Goal: Find specific page/section: Find specific page/section

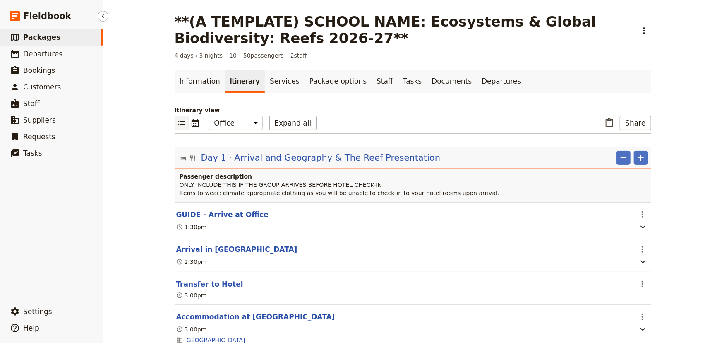
click at [60, 34] on link "​ Packages" at bounding box center [51, 37] width 103 height 17
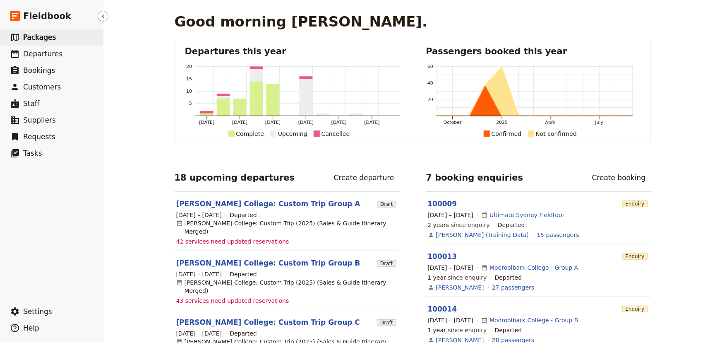
click at [37, 36] on span "Packages" at bounding box center [39, 37] width 33 height 8
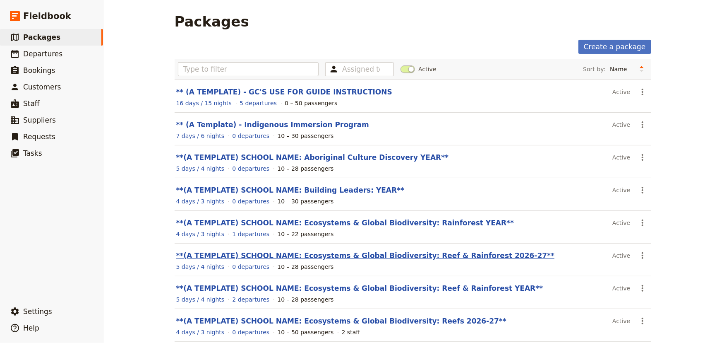
click at [408, 255] on link "**(A TEMPLATE) SCHOOL NAME: Ecosystems & Global Biodiversity: Reef & Rainforest…" at bounding box center [365, 255] width 379 height 8
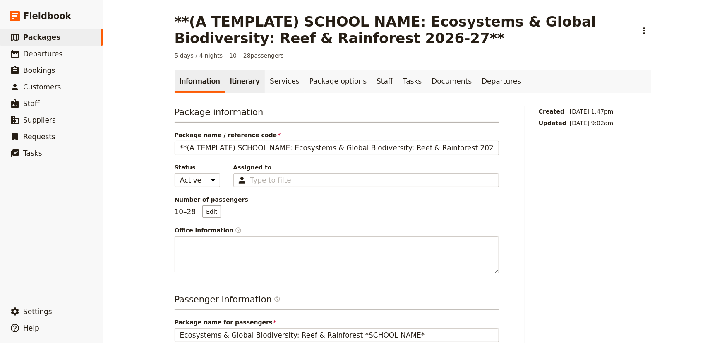
click at [237, 84] on link "Itinerary" at bounding box center [245, 81] width 40 height 23
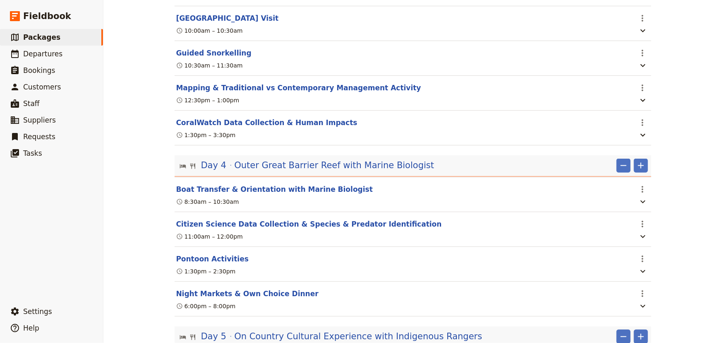
scroll to position [728, 0]
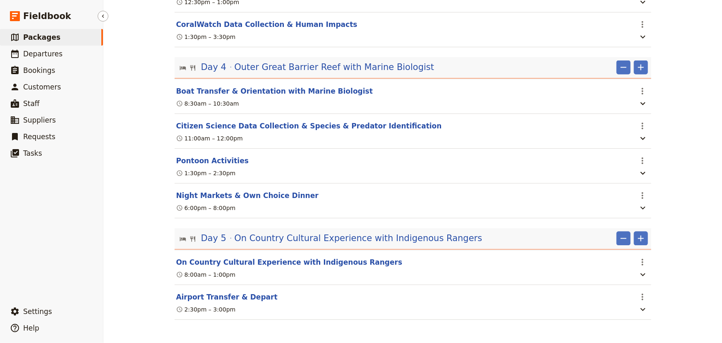
click at [42, 34] on span "Packages" at bounding box center [41, 37] width 37 height 8
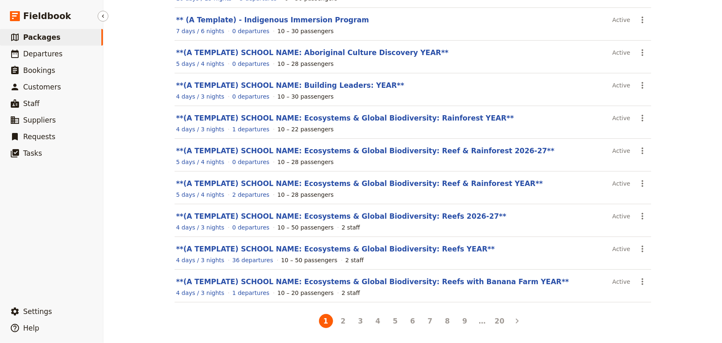
scroll to position [103, 0]
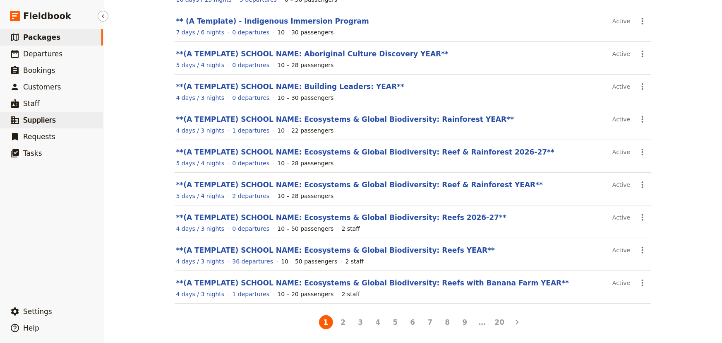
click at [37, 121] on span "Suppliers" at bounding box center [39, 120] width 33 height 8
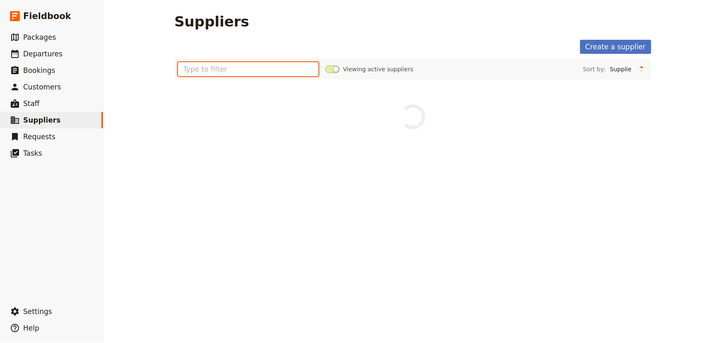
click at [210, 65] on input "text" at bounding box center [248, 69] width 141 height 14
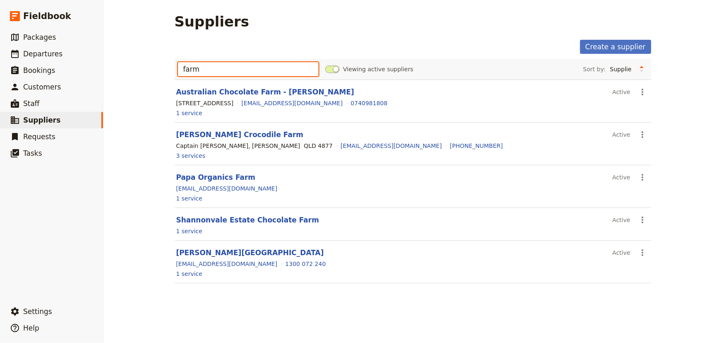
drag, startPoint x: 182, startPoint y: 66, endPoint x: 166, endPoint y: 66, distance: 17.0
click at [166, 66] on main "Suppliers Create a supplier farm Viewing active suppliers Sort by: Supplier Loc…" at bounding box center [413, 153] width 497 height 306
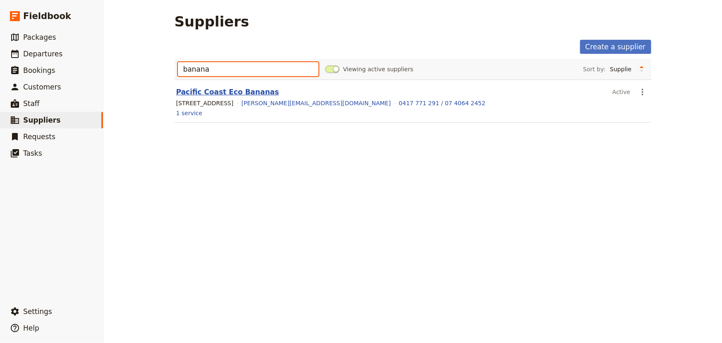
type input "banana"
click at [199, 88] on link "Pacific Coast Eco Bananas" at bounding box center [227, 92] width 103 height 8
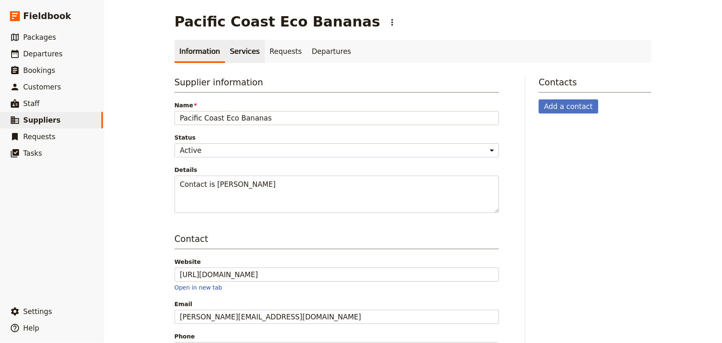
click at [234, 53] on link "Services" at bounding box center [245, 51] width 40 height 23
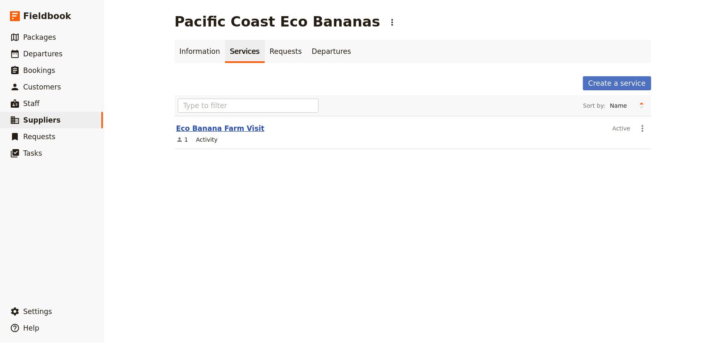
click at [225, 126] on link "Eco Banana Farm Visit" at bounding box center [220, 128] width 89 height 8
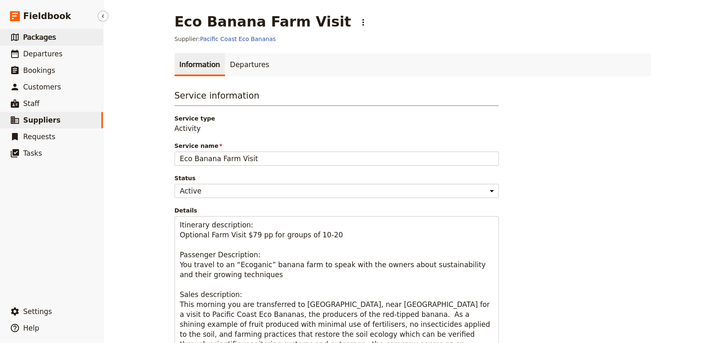
click at [50, 41] on span "Packages" at bounding box center [39, 37] width 33 height 8
